Goal: Find specific page/section: Find specific page/section

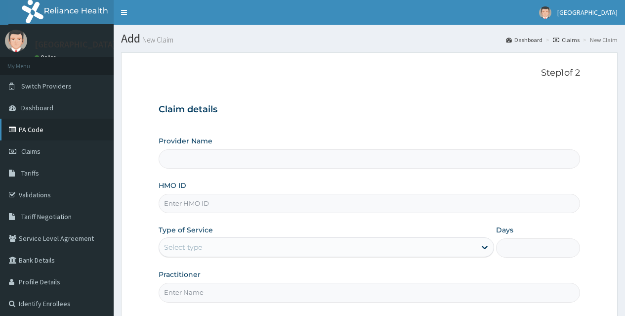
click at [42, 128] on link "PA Code" at bounding box center [57, 130] width 114 height 22
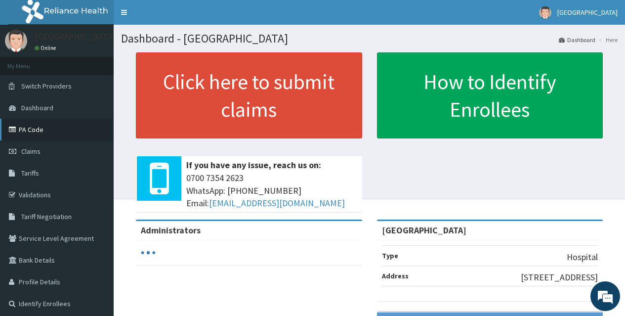
click at [37, 129] on link "PA Code" at bounding box center [57, 130] width 114 height 22
